Goal: Navigation & Orientation: Find specific page/section

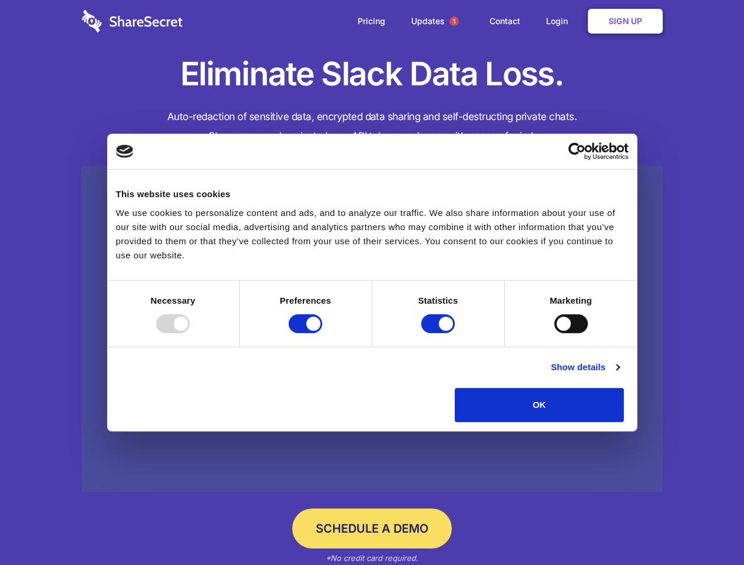
click at [190, 333] on div at bounding box center [173, 324] width 34 height 19
click at [322, 333] on input "Preferences" at bounding box center [306, 324] width 34 height 19
checkbox input "false"
click at [439, 333] on input "Statistics" at bounding box center [438, 324] width 34 height 19
checkbox input "false"
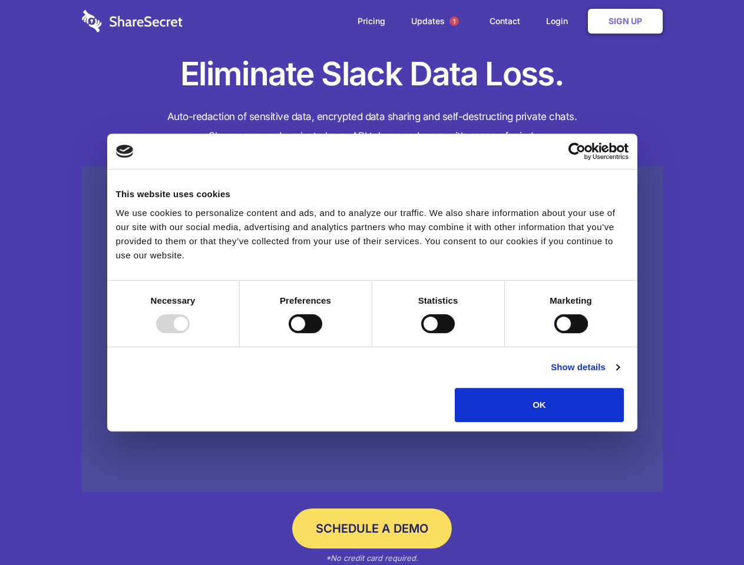
click at [554, 333] on input "Marketing" at bounding box center [571, 324] width 34 height 19
checkbox input "true"
click at [619, 375] on link "Show details" at bounding box center [585, 368] width 68 height 14
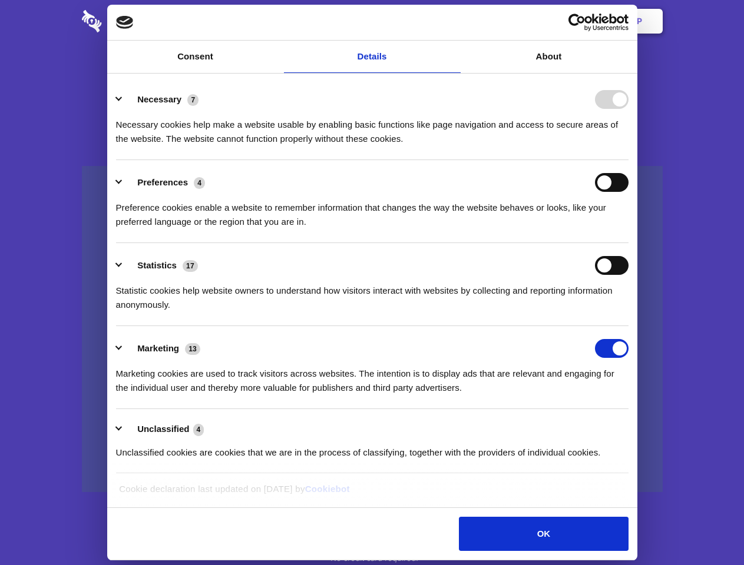
click at [629, 160] on li "Necessary 7 Necessary cookies help make a website usable by enabling basic func…" at bounding box center [372, 118] width 512 height 83
click at [454, 21] on span "1" at bounding box center [453, 20] width 9 height 9
